Goal: Task Accomplishment & Management: Complete application form

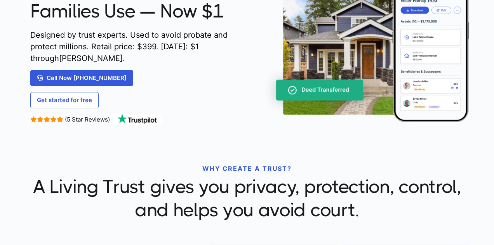
scroll to position [39, 0]
